Goal: Find specific page/section: Find specific page/section

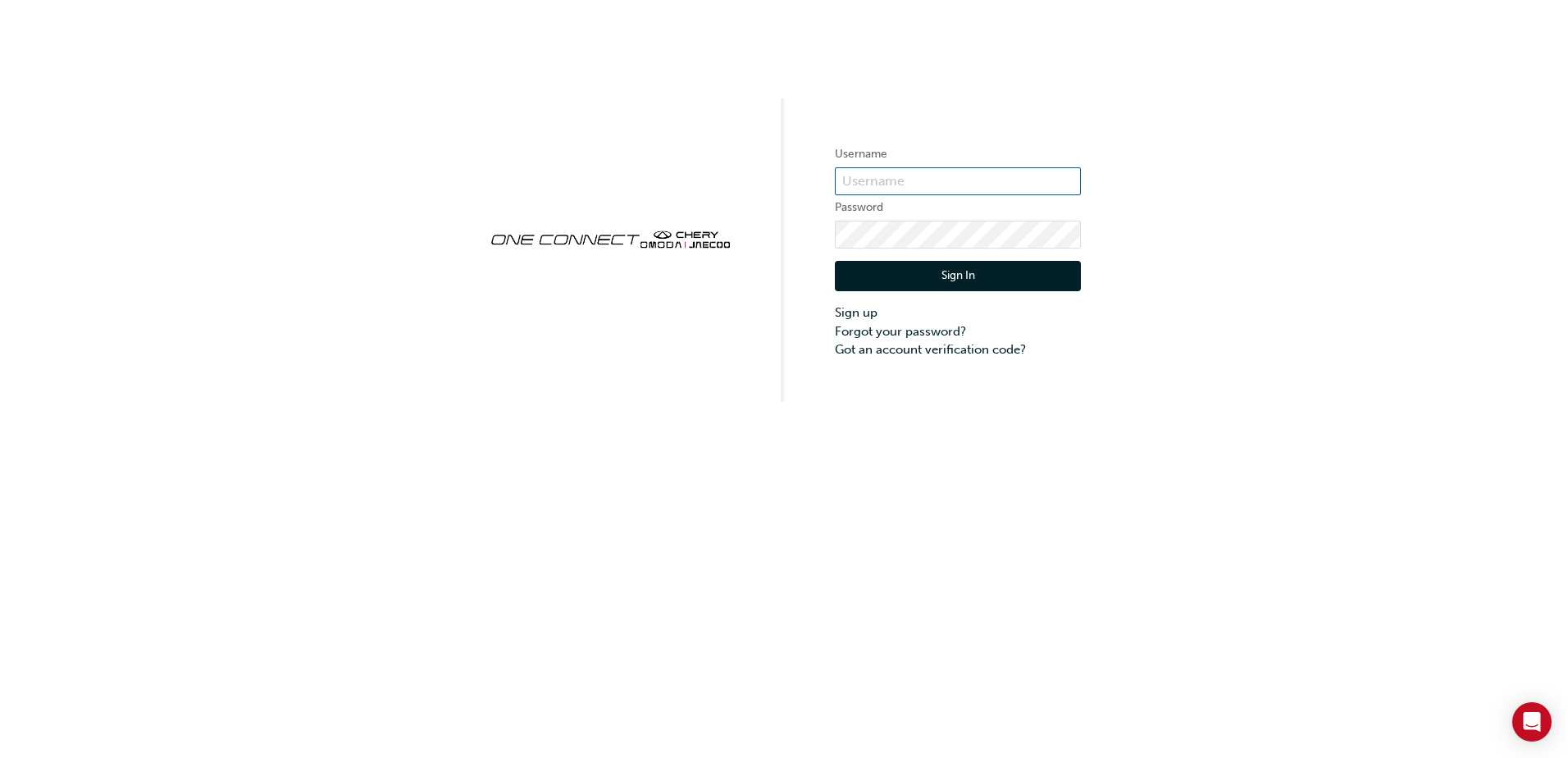
type input "CHAU1995"
click at [909, 274] on button "Sign In" at bounding box center [957, 277] width 246 height 31
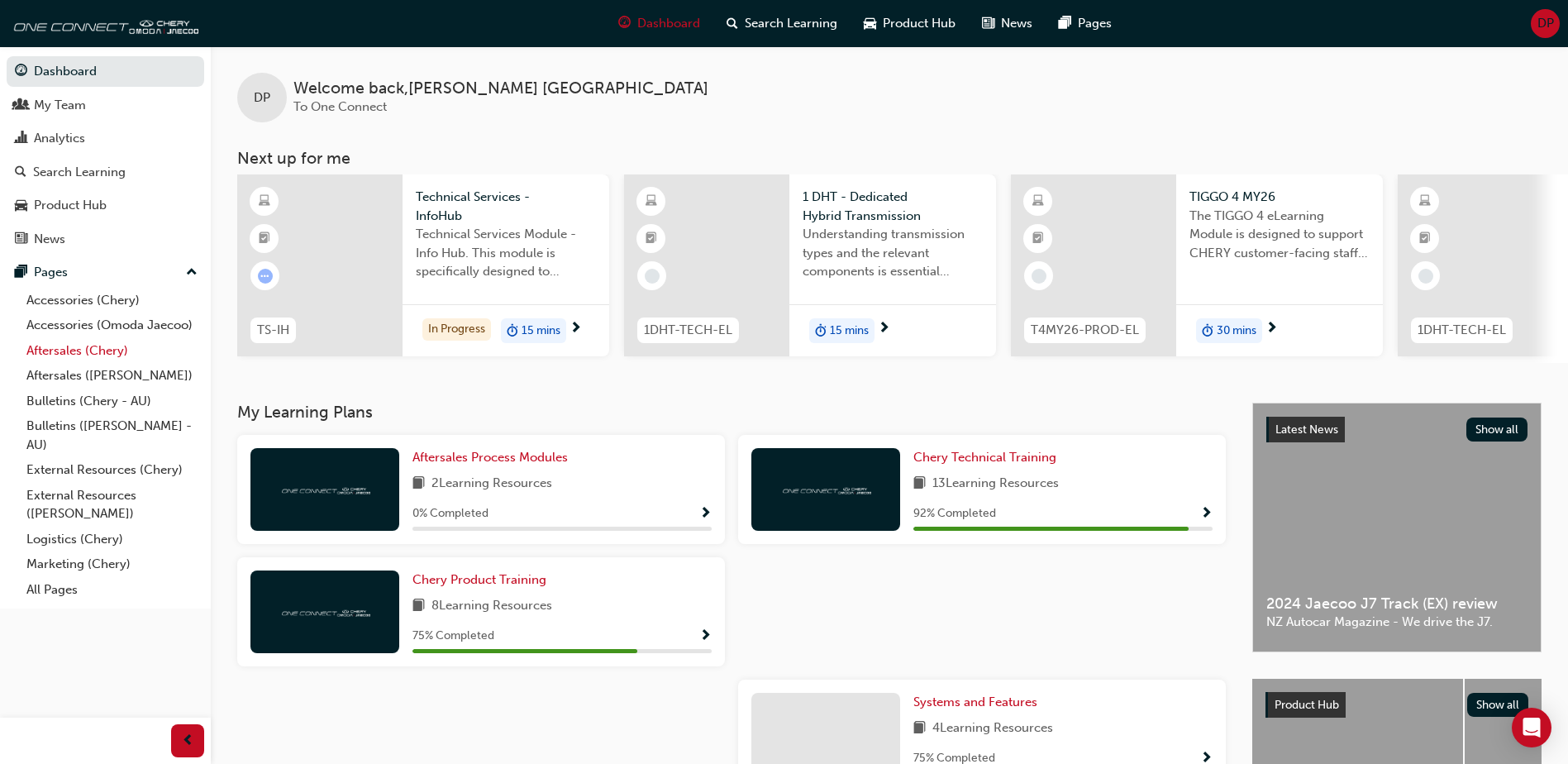
click at [45, 353] on link "Aftersales (Chery)" at bounding box center [111, 351] width 184 height 25
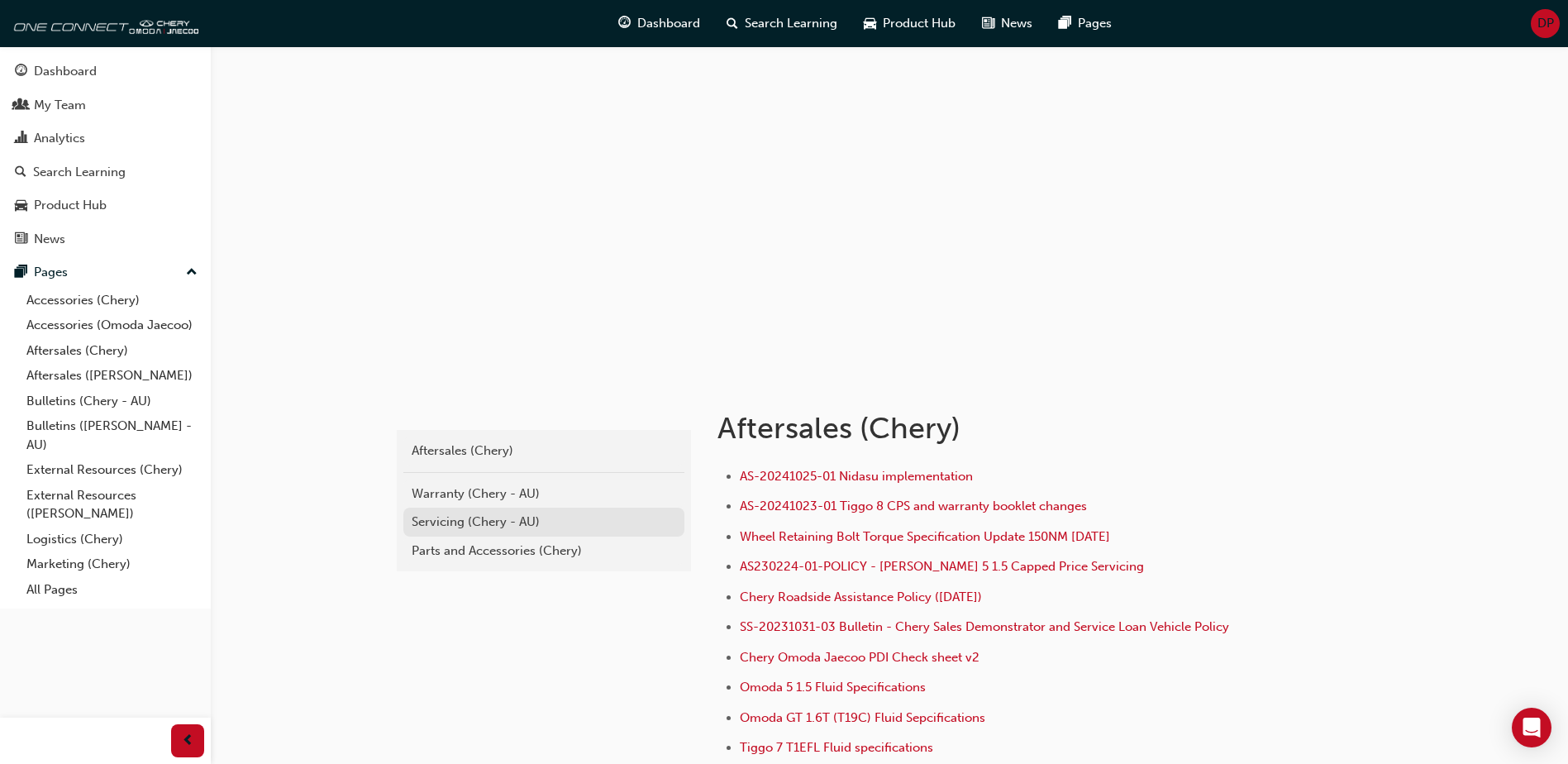
click at [478, 513] on div "Servicing (Chery - AU)" at bounding box center [543, 522] width 264 height 19
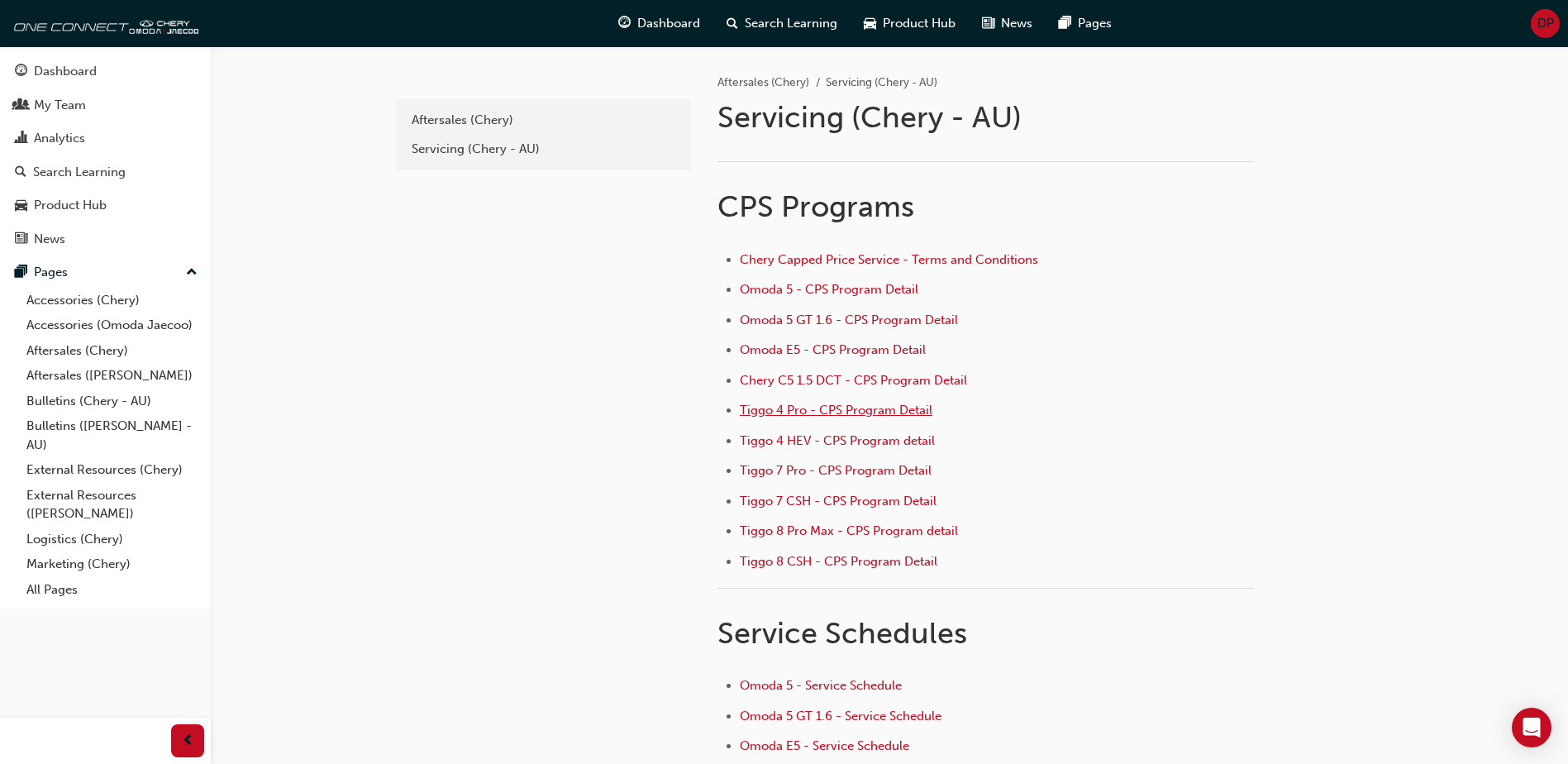
click at [776, 409] on span "Tiggo 4 Pro - CPS Program Detail" at bounding box center [835, 410] width 193 height 15
